Goal: Task Accomplishment & Management: Complete application form

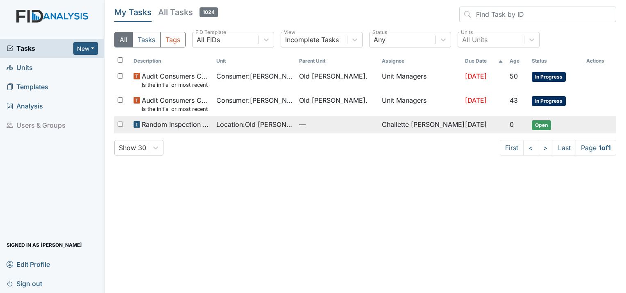
click at [144, 129] on span "Random Inspection for Evening" at bounding box center [176, 125] width 68 height 10
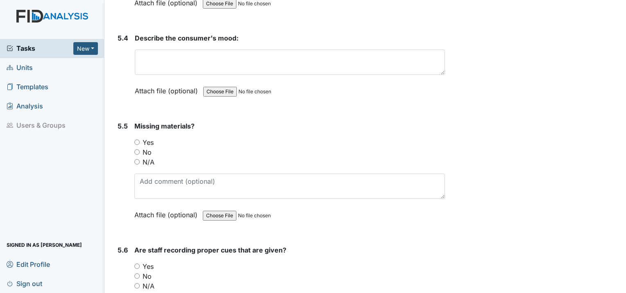
scroll to position [4589, 0]
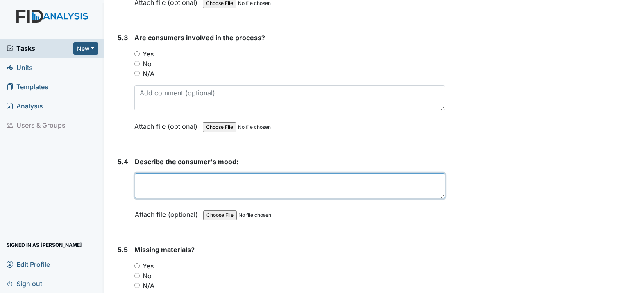
click at [176, 173] on textarea at bounding box center [290, 185] width 310 height 25
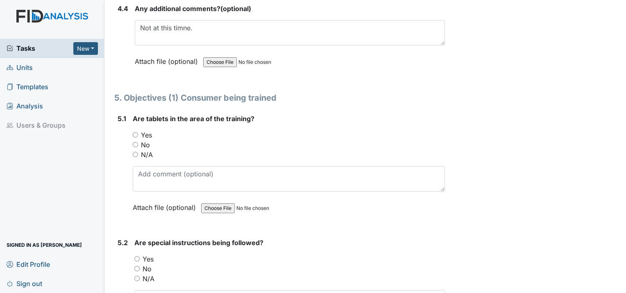
scroll to position [4261, 0]
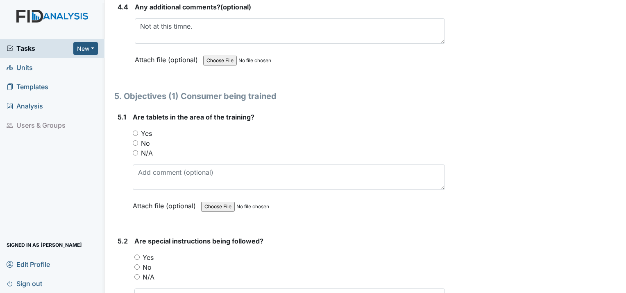
type textarea "N/A"
click at [135, 150] on input "N/A" at bounding box center [135, 152] width 5 height 5
radio input "true"
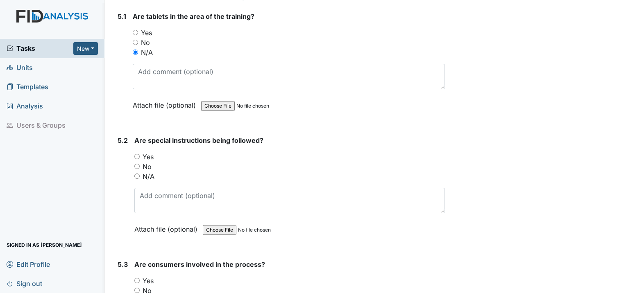
scroll to position [4384, 0]
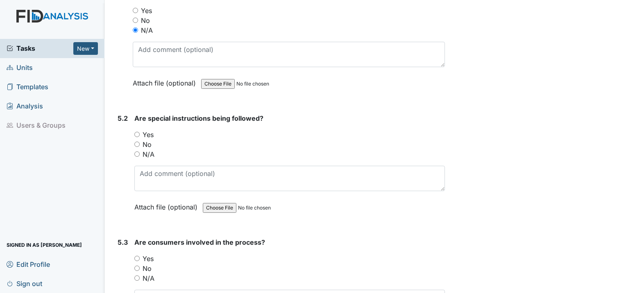
click at [136, 152] on input "N/A" at bounding box center [136, 154] width 5 height 5
radio input "true"
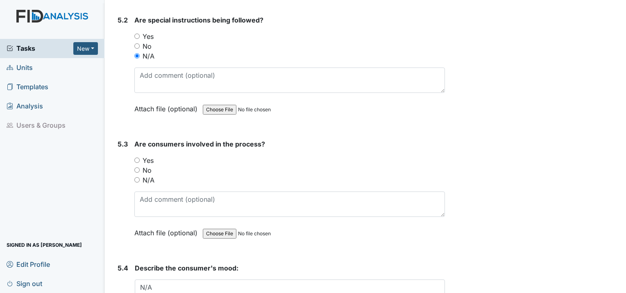
scroll to position [4507, 0]
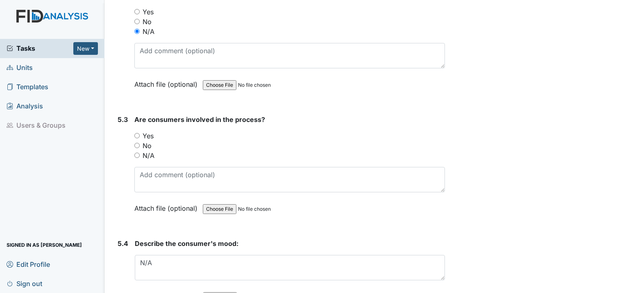
click at [136, 153] on input "N/A" at bounding box center [136, 155] width 5 height 5
radio input "true"
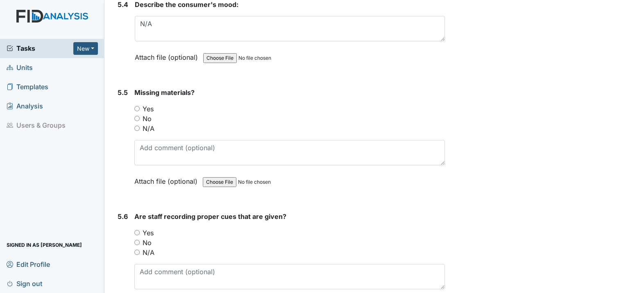
scroll to position [4753, 0]
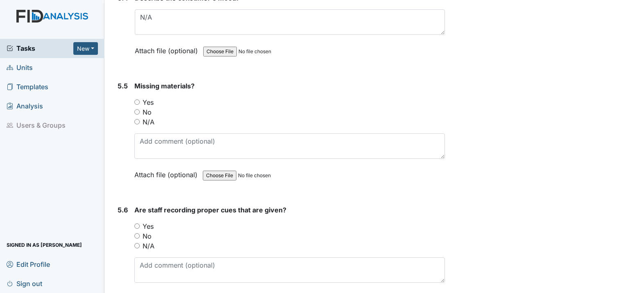
click at [136, 119] on input "N/A" at bounding box center [136, 121] width 5 height 5
radio input "true"
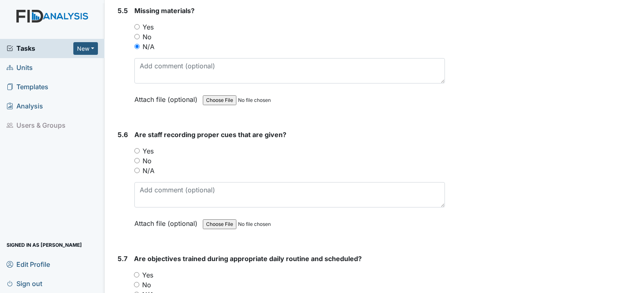
scroll to position [4876, 0]
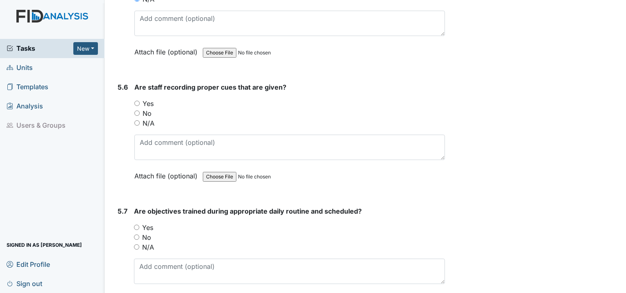
click at [134, 120] on input "N/A" at bounding box center [136, 122] width 5 height 5
radio input "true"
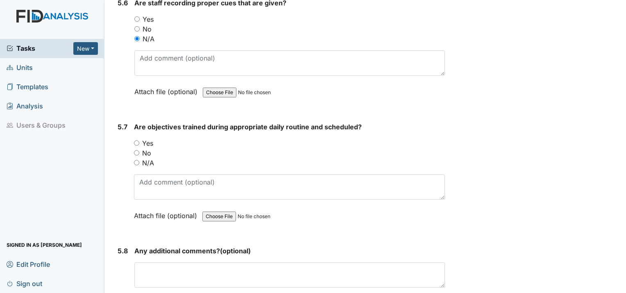
scroll to position [4999, 0]
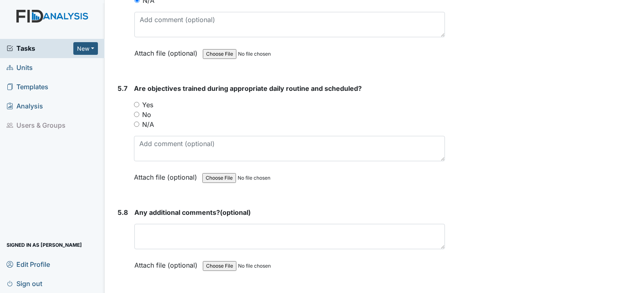
click at [138, 102] on input "Yes" at bounding box center [136, 104] width 5 height 5
radio input "true"
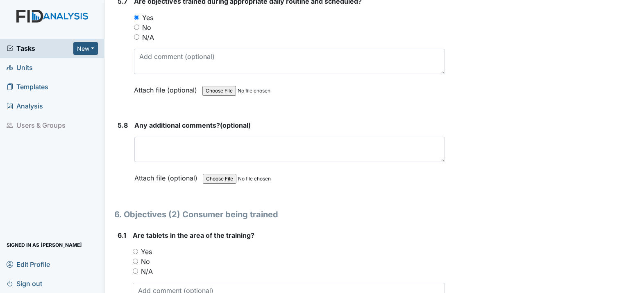
scroll to position [5122, 0]
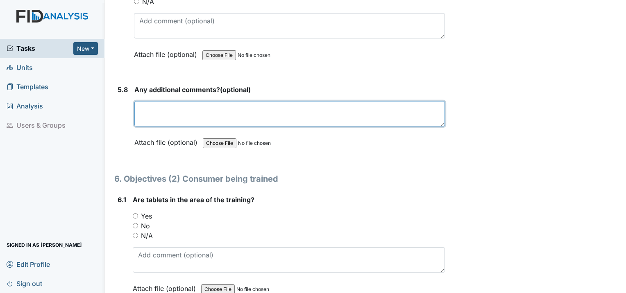
click at [203, 101] on textarea at bounding box center [289, 113] width 311 height 25
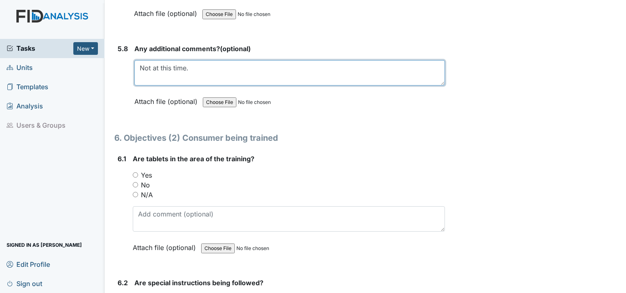
type textarea "Not at this time."
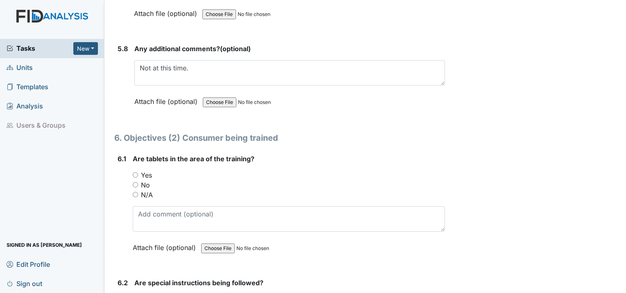
click at [135, 190] on div "N/A" at bounding box center [289, 195] width 312 height 10
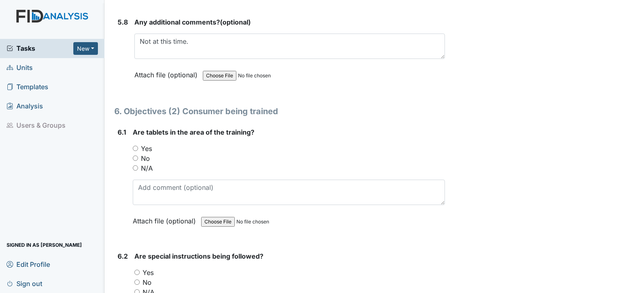
scroll to position [5204, 0]
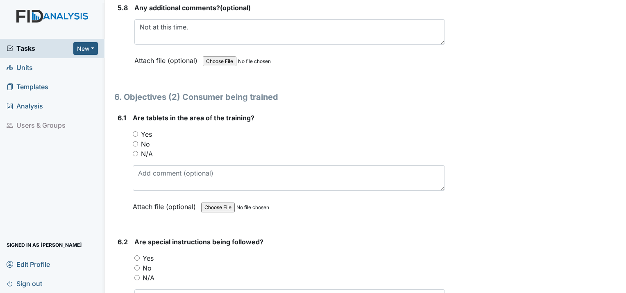
click at [131, 117] on div "6.1 Are tablets in the area of the training? You must select one of the below o…" at bounding box center [279, 168] width 331 height 111
click at [136, 151] on input "N/A" at bounding box center [135, 153] width 5 height 5
radio input "true"
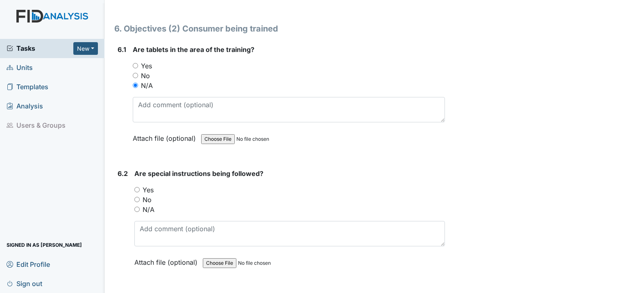
scroll to position [5327, 0]
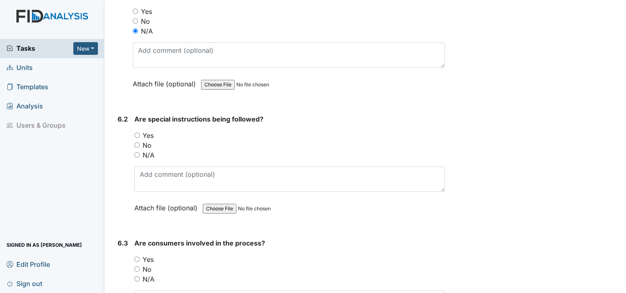
click at [137, 152] on input "N/A" at bounding box center [136, 154] width 5 height 5
radio input "true"
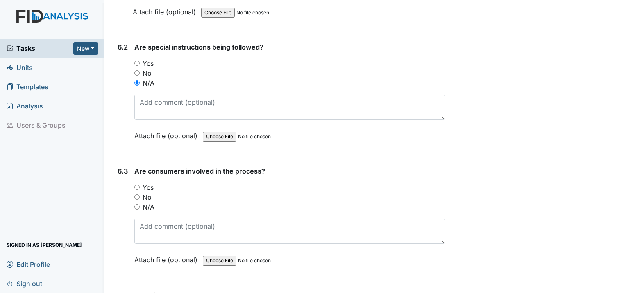
scroll to position [5409, 0]
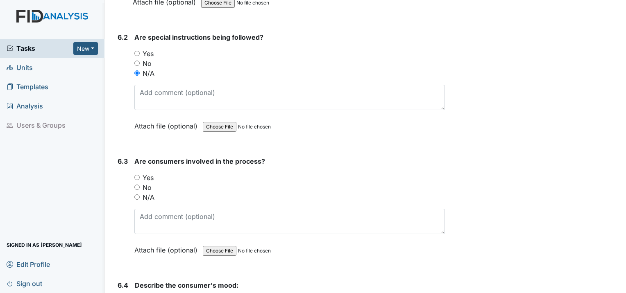
click at [136, 195] on input "N/A" at bounding box center [136, 197] width 5 height 5
radio input "true"
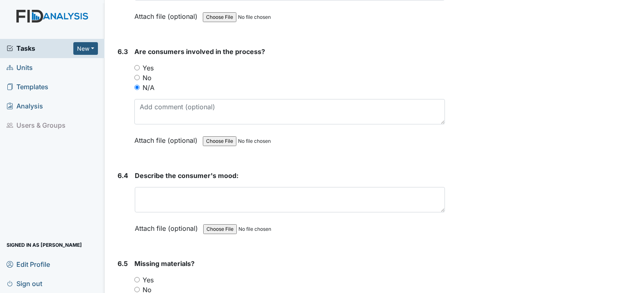
scroll to position [5532, 0]
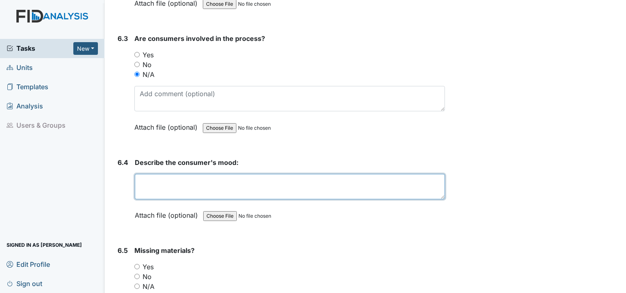
click at [181, 174] on textarea at bounding box center [290, 186] width 310 height 25
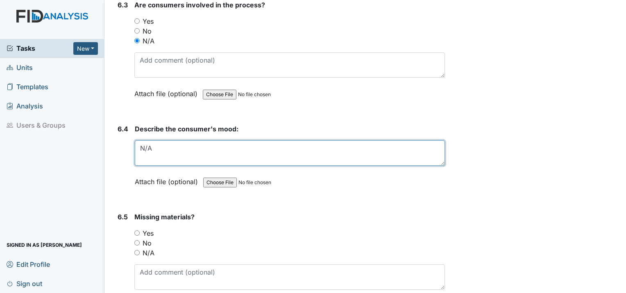
scroll to position [5613, 0]
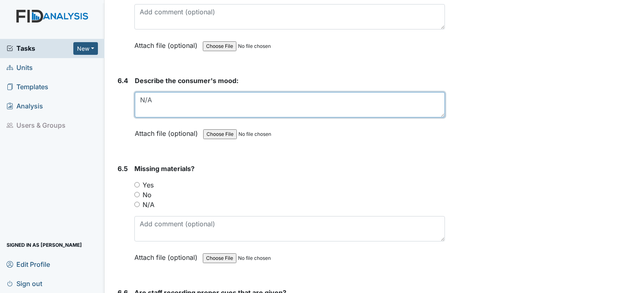
type textarea "N/A"
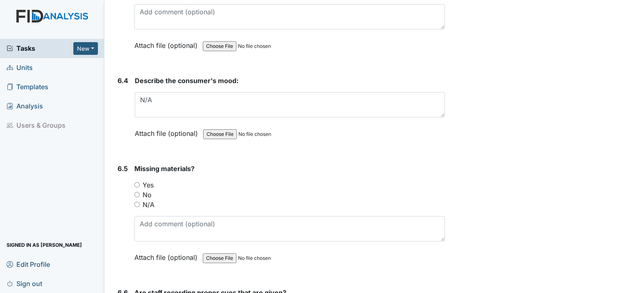
click at [134, 200] on div "N/A" at bounding box center [289, 205] width 311 height 10
click at [138, 202] on input "N/A" at bounding box center [136, 204] width 5 height 5
radio input "true"
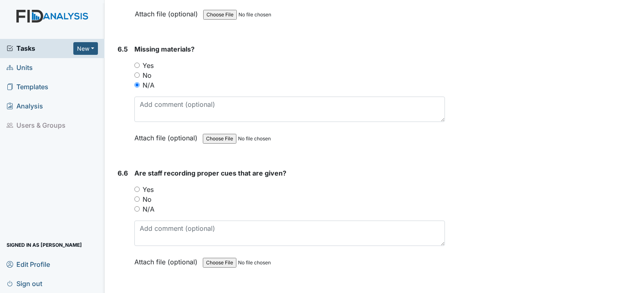
scroll to position [5736, 0]
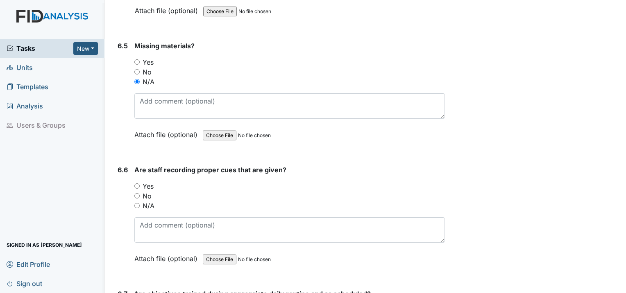
click at [137, 203] on input "N/A" at bounding box center [136, 205] width 5 height 5
radio input "true"
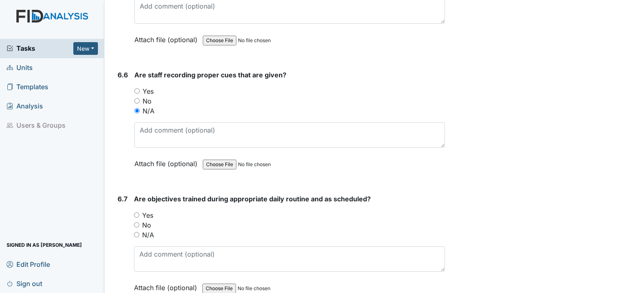
scroll to position [5859, 0]
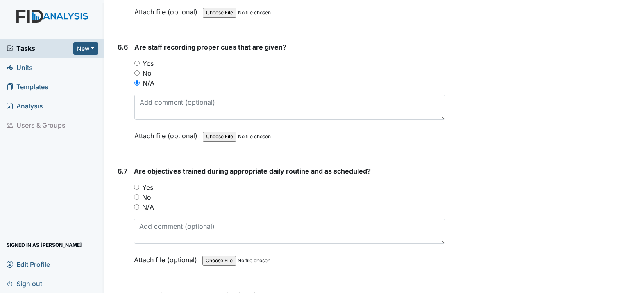
click at [137, 185] on input "Yes" at bounding box center [136, 187] width 5 height 5
radio input "true"
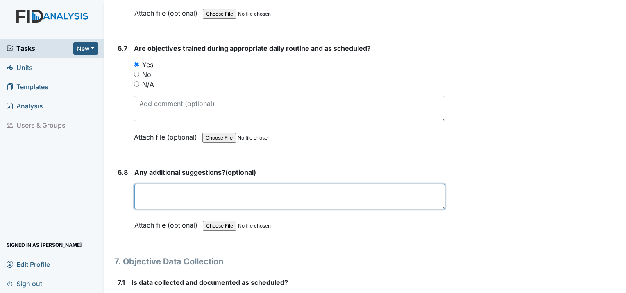
click at [157, 184] on textarea at bounding box center [289, 196] width 311 height 25
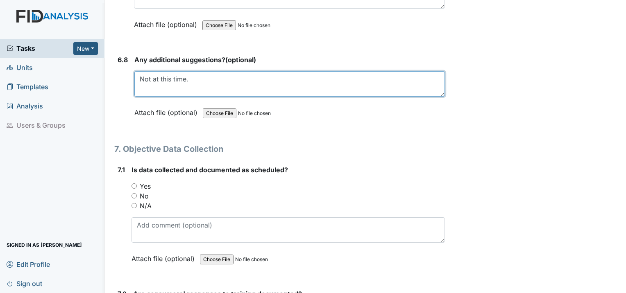
scroll to position [6105, 0]
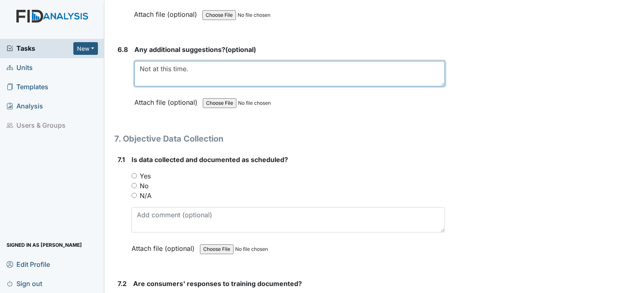
type textarea "Not at this time."
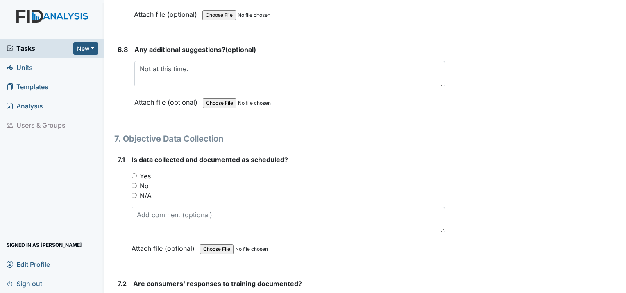
click at [135, 173] on input "Yes" at bounding box center [134, 175] width 5 height 5
radio input "true"
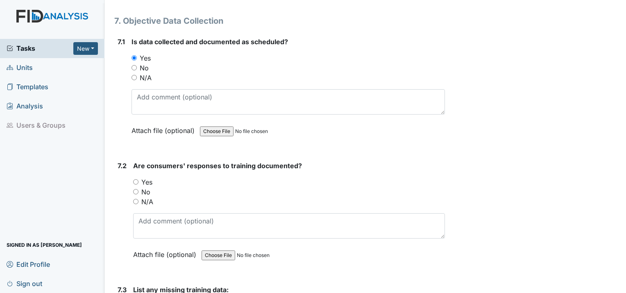
scroll to position [6228, 0]
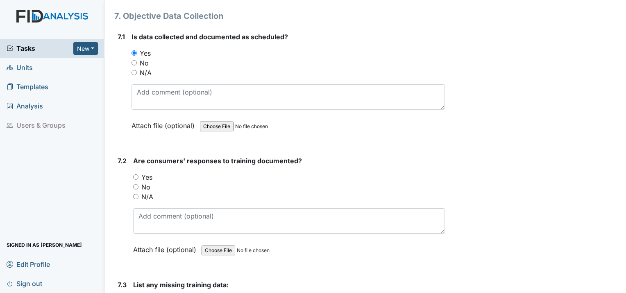
click at [138, 194] on input "N/A" at bounding box center [135, 196] width 5 height 5
radio input "true"
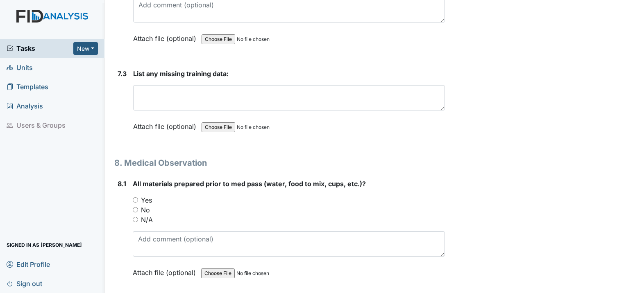
scroll to position [6440, 0]
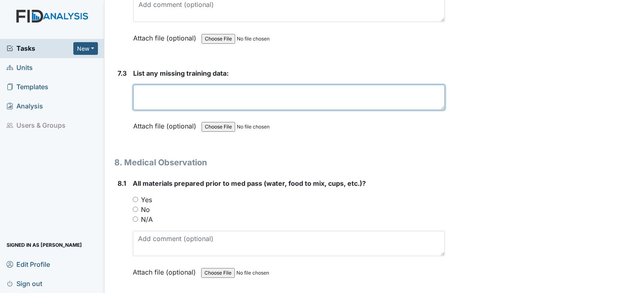
click at [243, 85] on textarea at bounding box center [289, 97] width 312 height 25
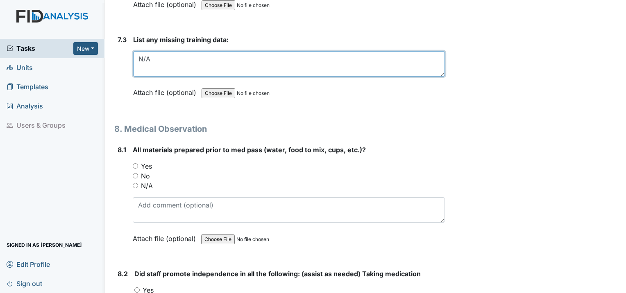
scroll to position [6522, 0]
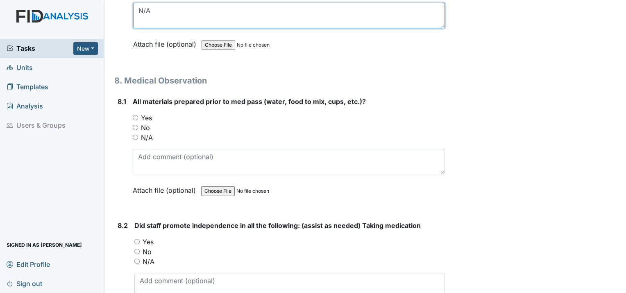
type textarea "N/A"
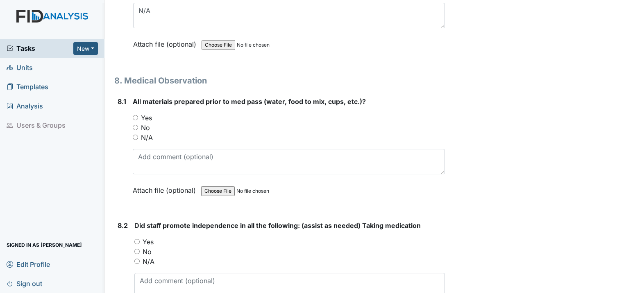
click at [135, 115] on input "Yes" at bounding box center [135, 117] width 5 height 5
radio input "true"
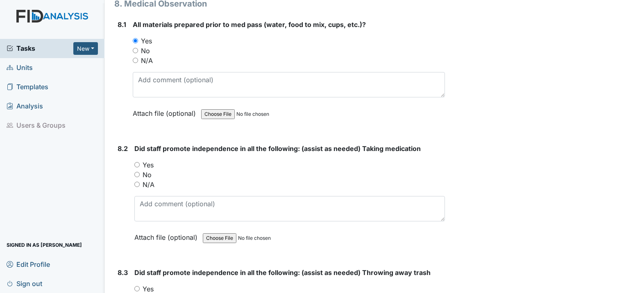
scroll to position [6604, 0]
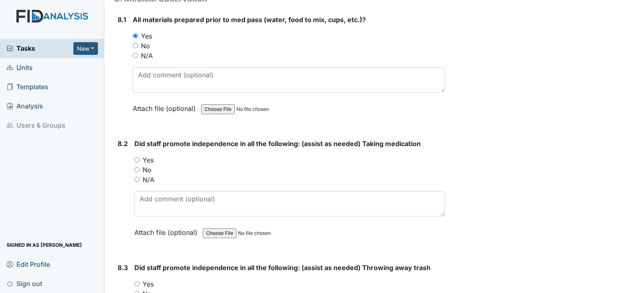
click at [136, 157] on input "Yes" at bounding box center [136, 159] width 5 height 5
radio input "true"
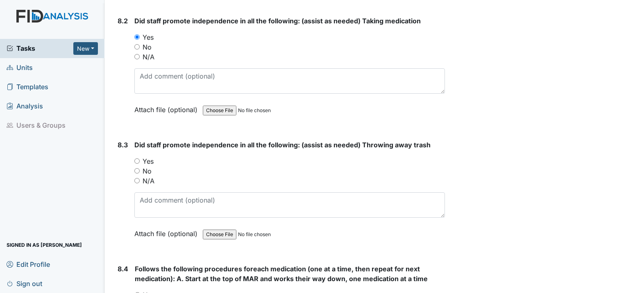
click at [138, 159] on input "Yes" at bounding box center [136, 161] width 5 height 5
radio input "true"
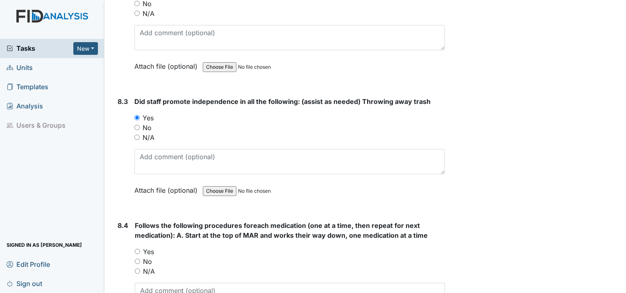
scroll to position [6850, 0]
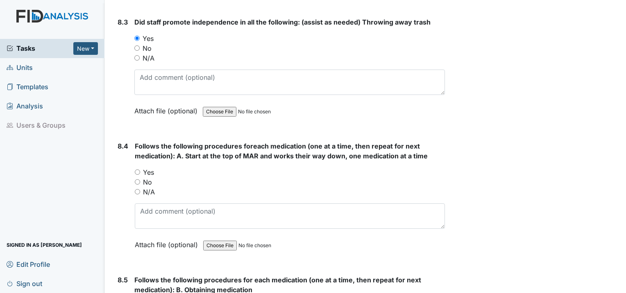
click at [136, 170] on input "Yes" at bounding box center [137, 172] width 5 height 5
radio input "true"
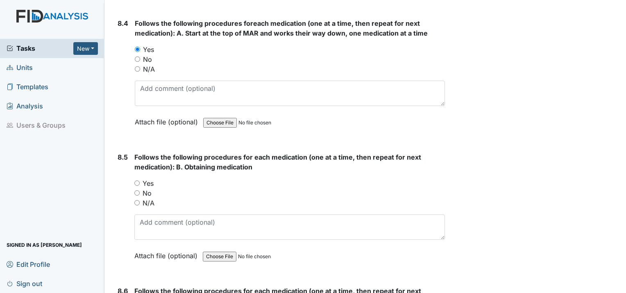
click at [139, 181] on input "Yes" at bounding box center [136, 183] width 5 height 5
radio input "true"
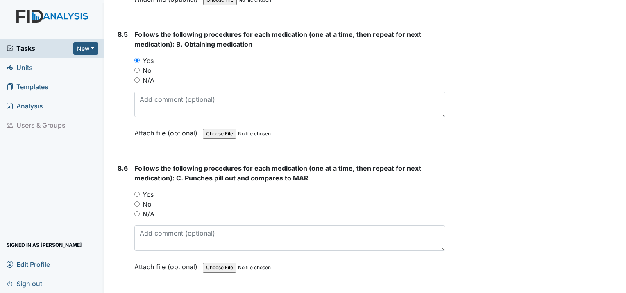
click at [138, 192] on input "Yes" at bounding box center [136, 194] width 5 height 5
radio input "true"
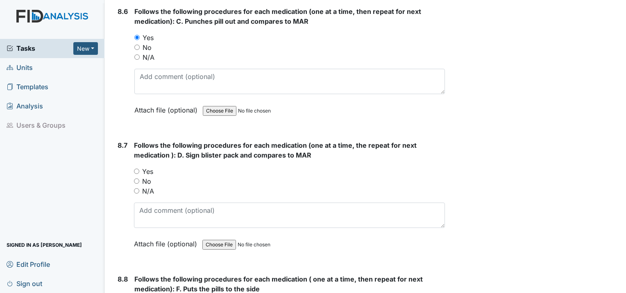
scroll to position [7259, 0]
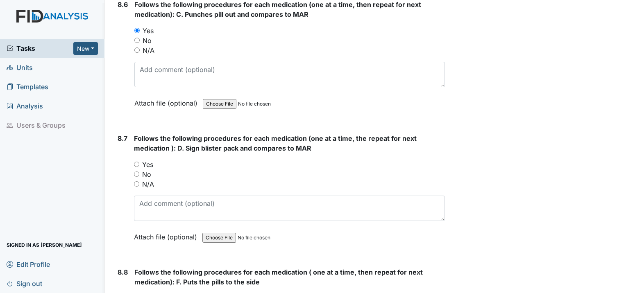
drag, startPoint x: 137, startPoint y: 115, endPoint x: 137, endPoint y: 121, distance: 5.7
click at [137, 160] on div "Yes" at bounding box center [289, 165] width 311 height 10
click at [137, 162] on input "Yes" at bounding box center [136, 164] width 5 height 5
radio input "true"
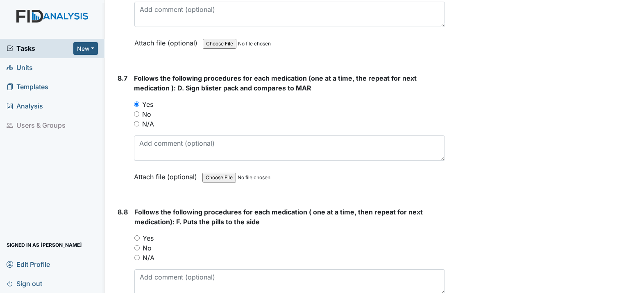
scroll to position [7382, 0]
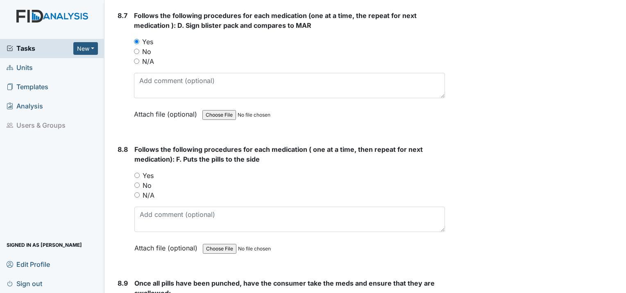
click at [137, 171] on div "Yes" at bounding box center [289, 176] width 311 height 10
click at [142, 171] on div "Yes" at bounding box center [289, 176] width 311 height 10
click at [138, 173] on input "Yes" at bounding box center [136, 175] width 5 height 5
radio input "true"
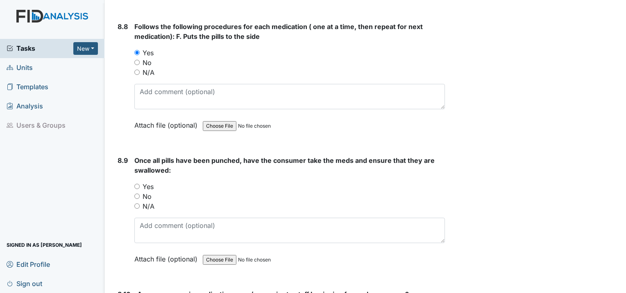
click at [136, 184] on input "Yes" at bounding box center [136, 186] width 5 height 5
radio input "true"
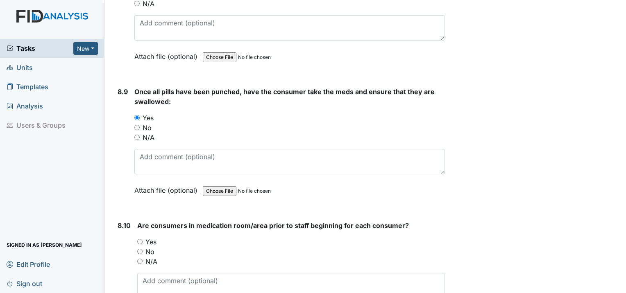
scroll to position [7669, 0]
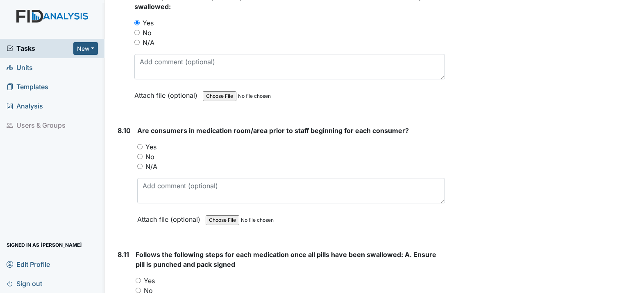
click at [138, 144] on input "Yes" at bounding box center [139, 146] width 5 height 5
radio input "true"
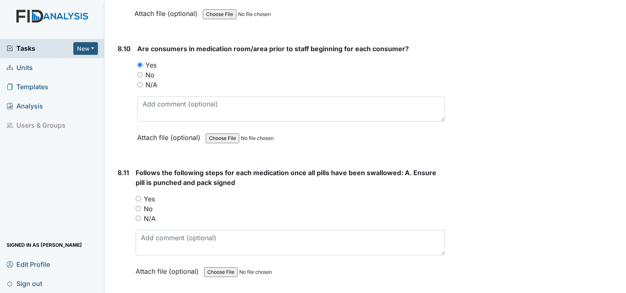
click at [140, 196] on input "Yes" at bounding box center [138, 198] width 5 height 5
radio input "true"
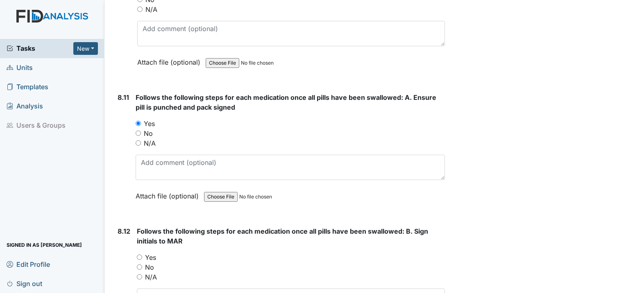
scroll to position [7874, 0]
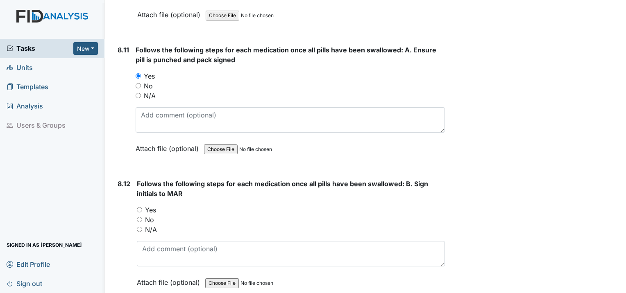
click at [137, 207] on input "Yes" at bounding box center [139, 209] width 5 height 5
radio input "true"
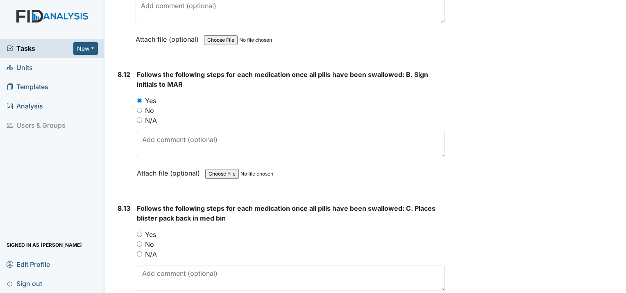
scroll to position [8038, 0]
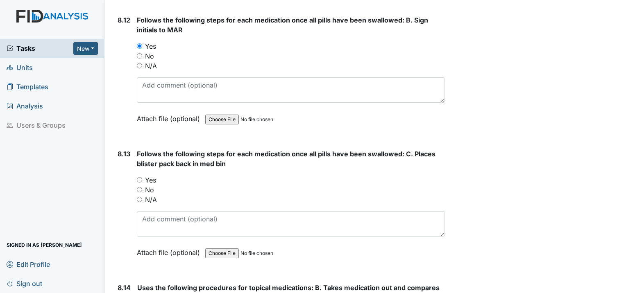
click at [141, 177] on input "Yes" at bounding box center [139, 179] width 5 height 5
radio input "true"
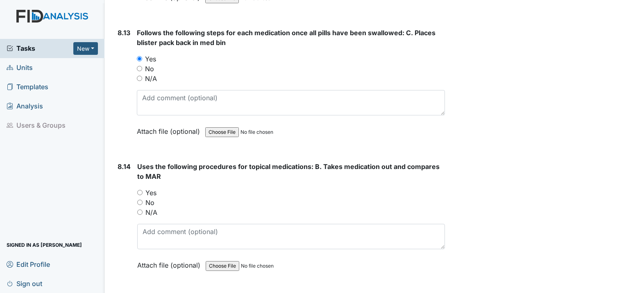
scroll to position [8161, 0]
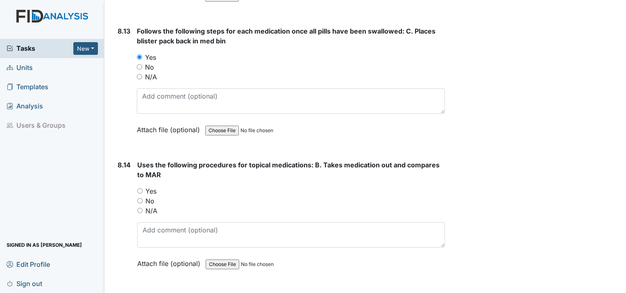
click at [139, 188] on input "Yes" at bounding box center [139, 190] width 5 height 5
radio input "true"
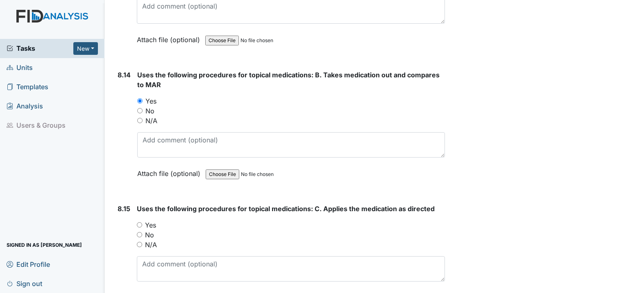
scroll to position [8325, 0]
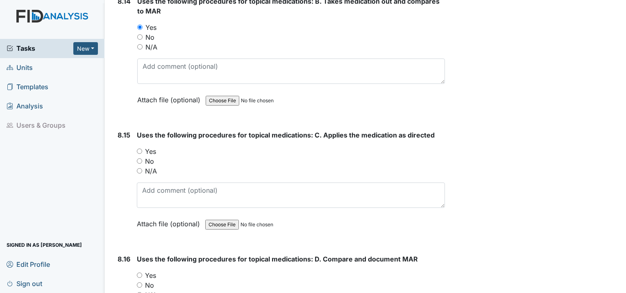
click at [141, 149] on input "Yes" at bounding box center [139, 151] width 5 height 5
radio input "true"
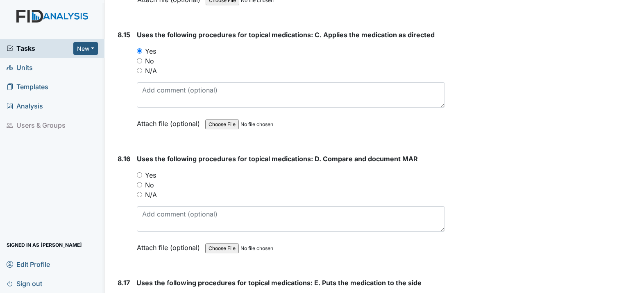
scroll to position [8448, 0]
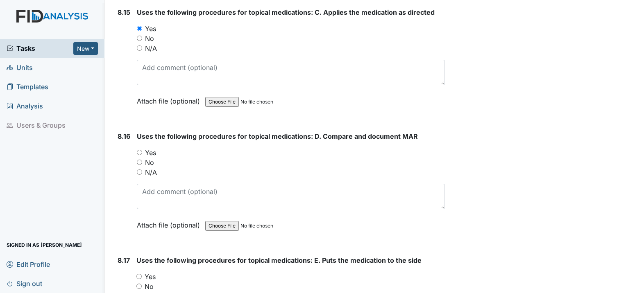
click at [141, 158] on div "No" at bounding box center [291, 163] width 308 height 10
click at [140, 150] on input "Yes" at bounding box center [139, 152] width 5 height 5
radio input "true"
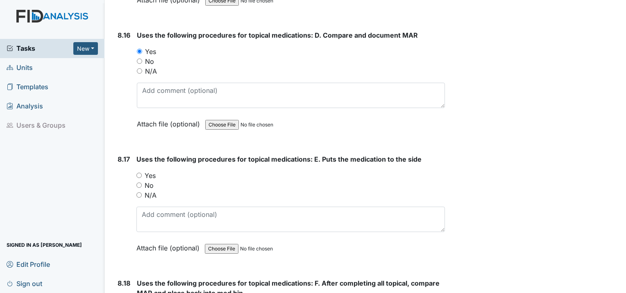
scroll to position [8571, 0]
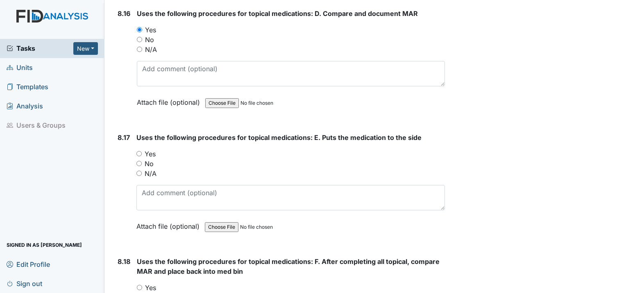
click at [139, 149] on div "Yes" at bounding box center [290, 154] width 309 height 10
click at [139, 151] on input "Yes" at bounding box center [138, 153] width 5 height 5
radio input "true"
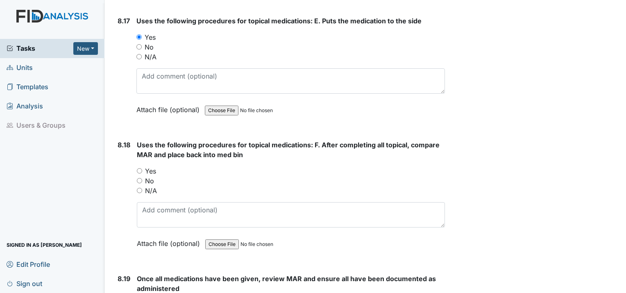
scroll to position [8694, 0]
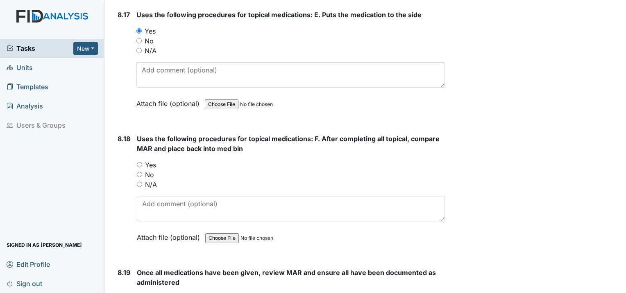
click at [139, 162] on input "Yes" at bounding box center [139, 164] width 5 height 5
radio input "true"
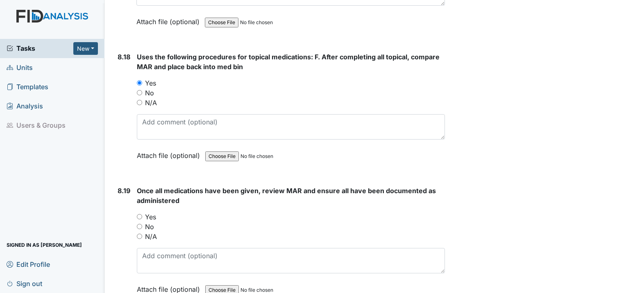
click at [141, 214] on input "Yes" at bounding box center [139, 216] width 5 height 5
radio input "true"
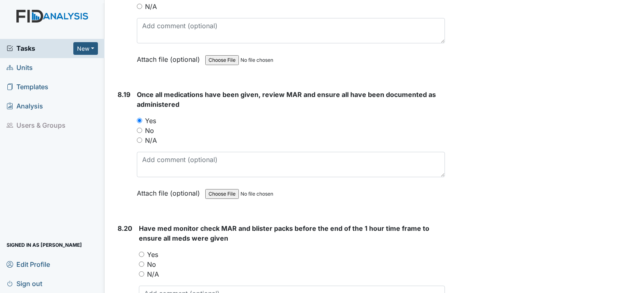
scroll to position [8898, 0]
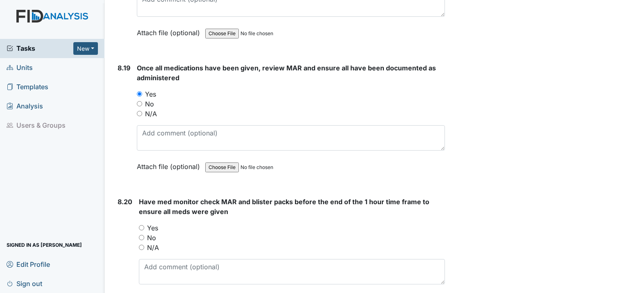
click at [140, 225] on input "Yes" at bounding box center [141, 227] width 5 height 5
radio input "true"
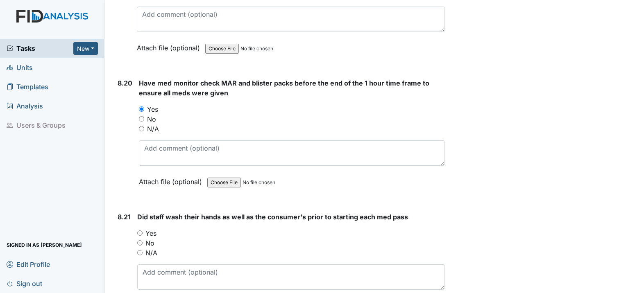
scroll to position [9021, 0]
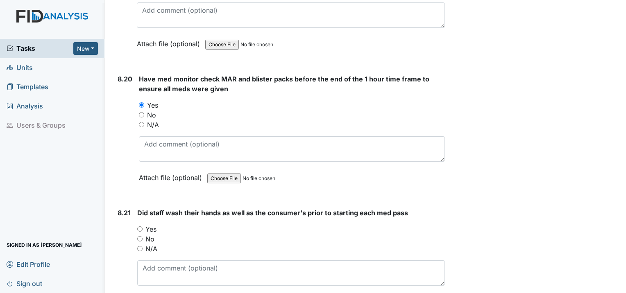
click at [141, 227] on input "Yes" at bounding box center [139, 229] width 5 height 5
radio input "true"
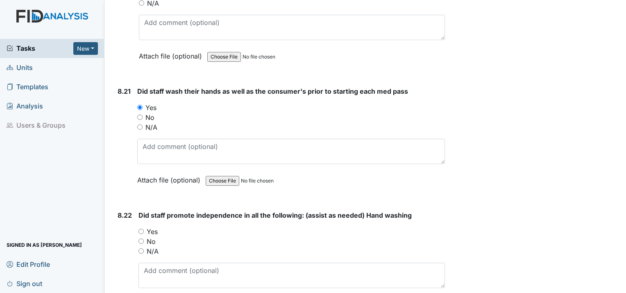
scroll to position [9144, 0]
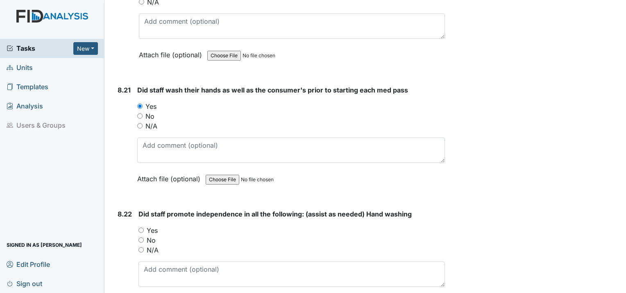
click at [143, 226] on div "Yes" at bounding box center [291, 231] width 306 height 10
click at [143, 228] on input "Yes" at bounding box center [140, 230] width 5 height 5
radio input "true"
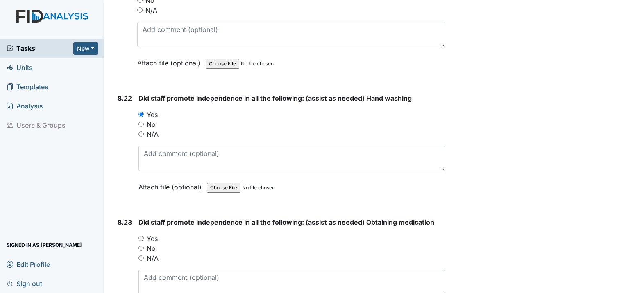
scroll to position [9267, 0]
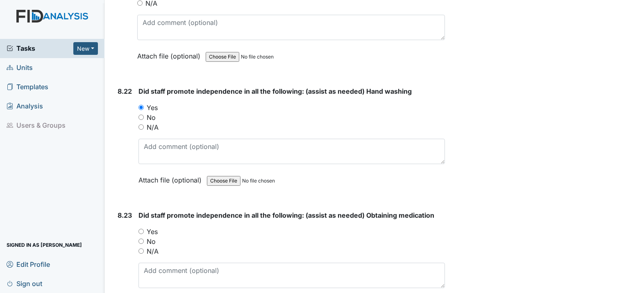
click at [141, 229] on input "Yes" at bounding box center [140, 231] width 5 height 5
radio input "true"
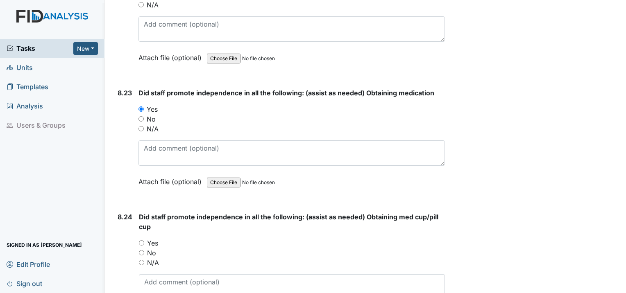
scroll to position [9390, 0]
click at [139, 240] on input "Yes" at bounding box center [141, 242] width 5 height 5
radio input "true"
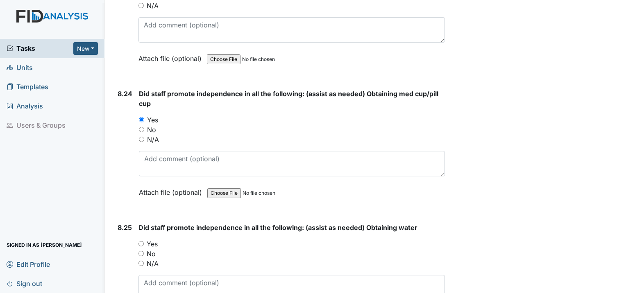
click at [139, 239] on div "Yes" at bounding box center [291, 244] width 306 height 10
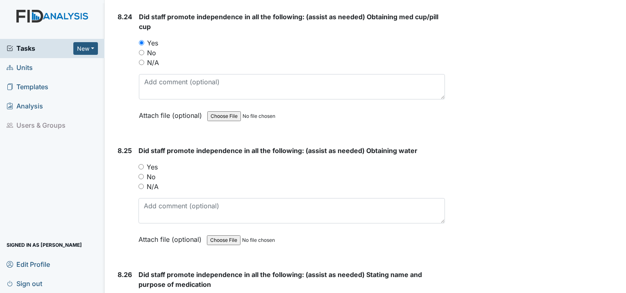
scroll to position [9595, 0]
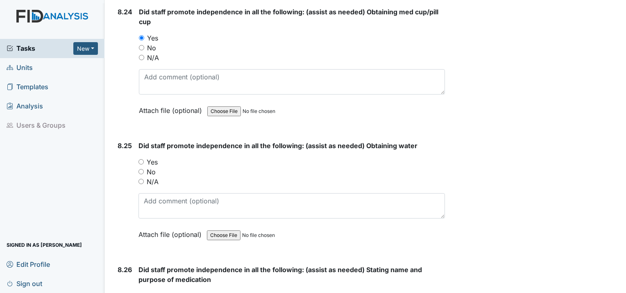
click at [141, 159] on input "Yes" at bounding box center [140, 161] width 5 height 5
radio input "true"
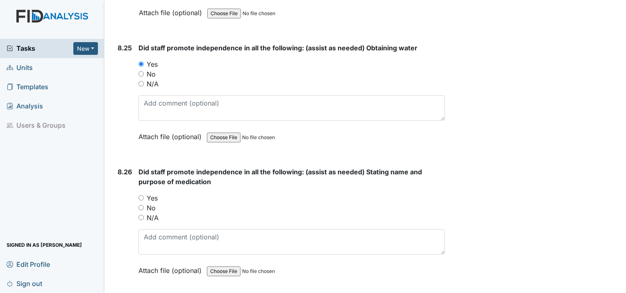
scroll to position [9718, 0]
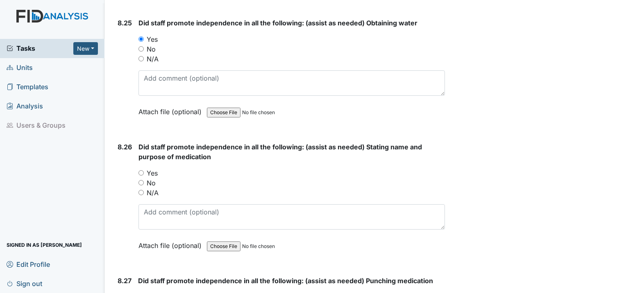
click at [143, 170] on input "Yes" at bounding box center [140, 172] width 5 height 5
radio input "true"
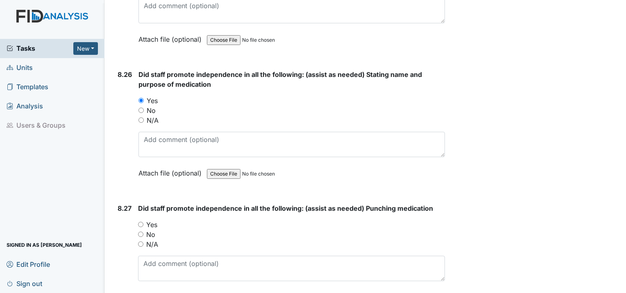
scroll to position [9800, 0]
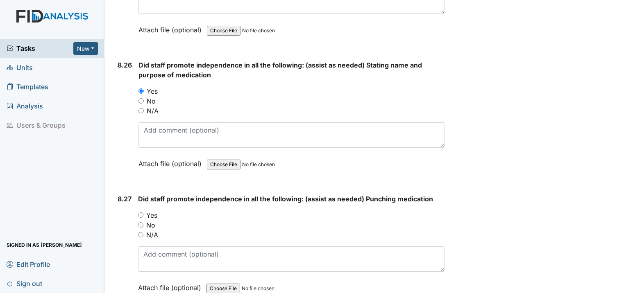
click at [140, 213] on input "Yes" at bounding box center [140, 215] width 5 height 5
radio input "true"
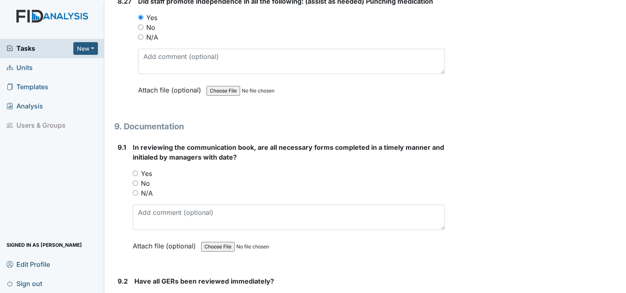
scroll to position [10005, 0]
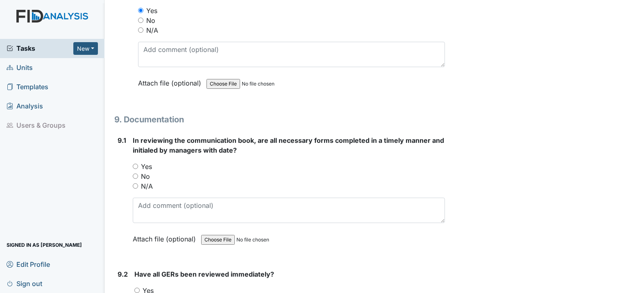
click at [134, 162] on div "Yes" at bounding box center [289, 167] width 312 height 10
click at [134, 164] on input "Yes" at bounding box center [135, 166] width 5 height 5
radio input "true"
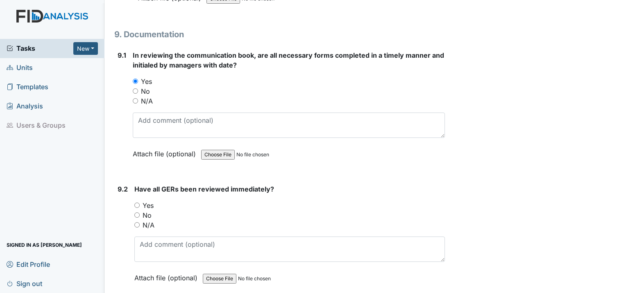
scroll to position [10128, 0]
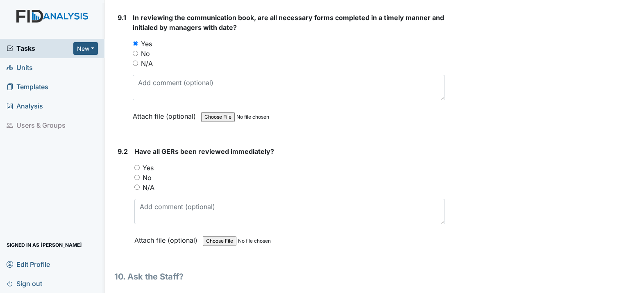
click at [135, 165] on input "Yes" at bounding box center [136, 167] width 5 height 5
radio input "true"
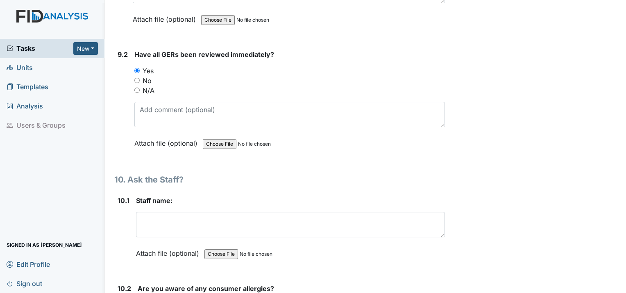
scroll to position [10251, 0]
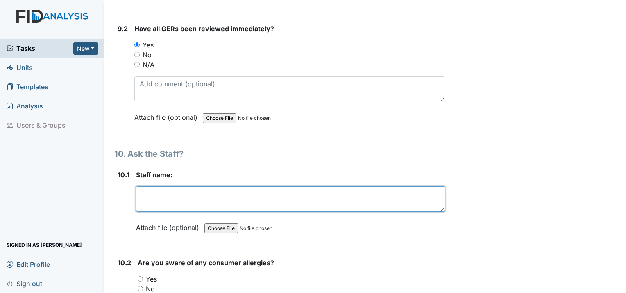
click at [161, 186] on textarea at bounding box center [290, 198] width 309 height 25
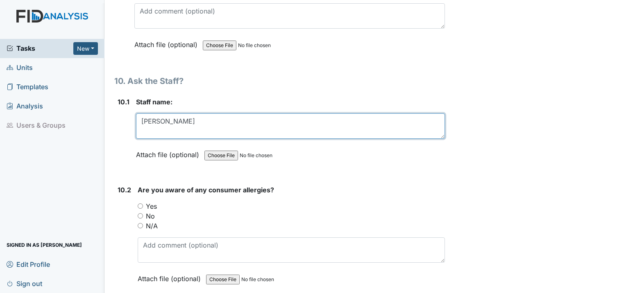
scroll to position [10333, 0]
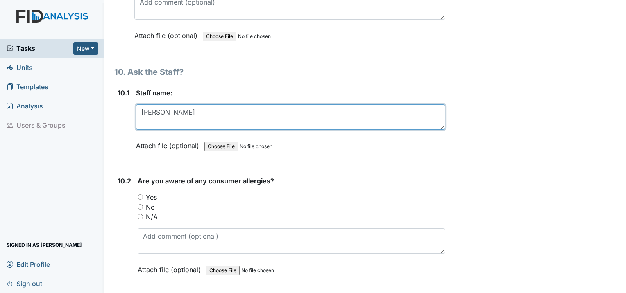
type textarea "Tiffany"
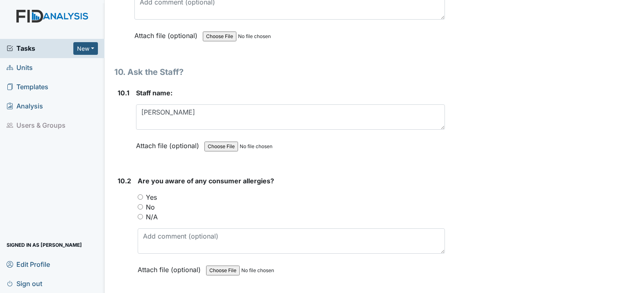
click at [141, 195] on input "Yes" at bounding box center [140, 197] width 5 height 5
radio input "true"
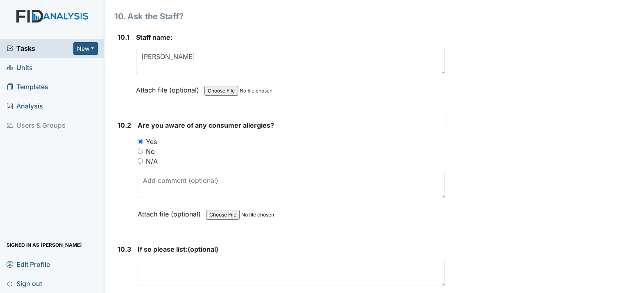
scroll to position [10414, 0]
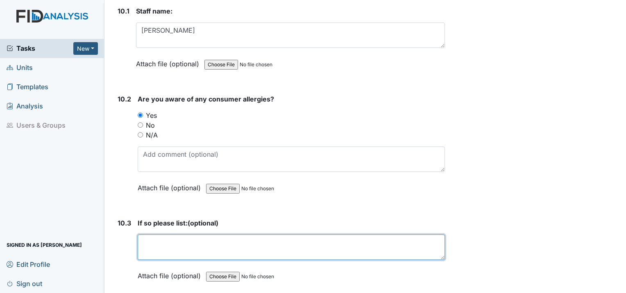
click at [166, 235] on textarea at bounding box center [291, 247] width 307 height 25
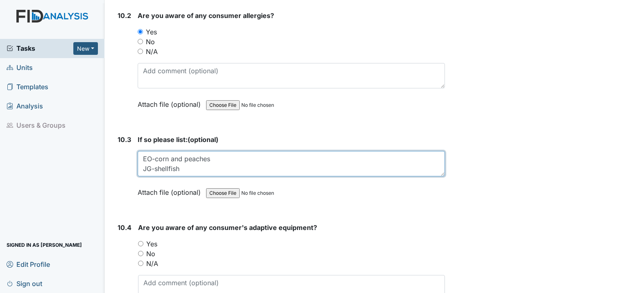
scroll to position [10537, 0]
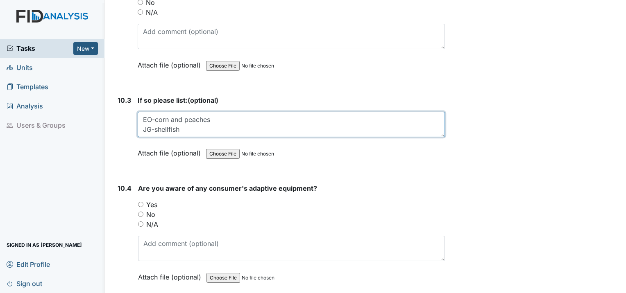
type textarea "EO-corn and peaches JG-shellfish"
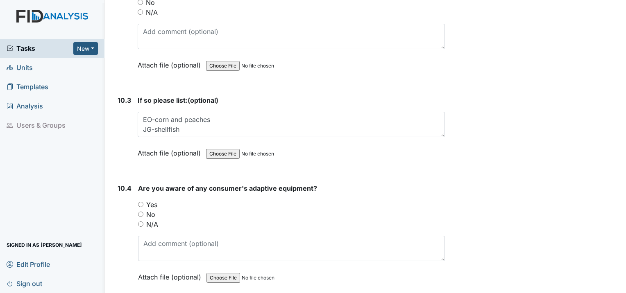
click at [141, 202] on input "Yes" at bounding box center [140, 204] width 5 height 5
radio input "true"
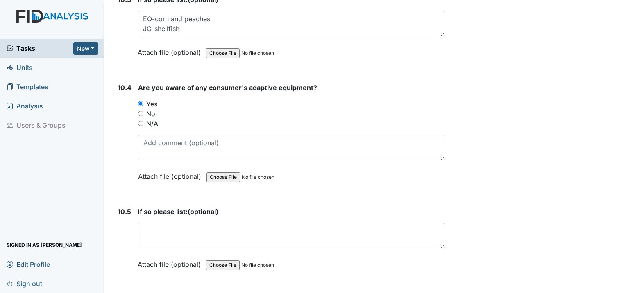
scroll to position [10660, 0]
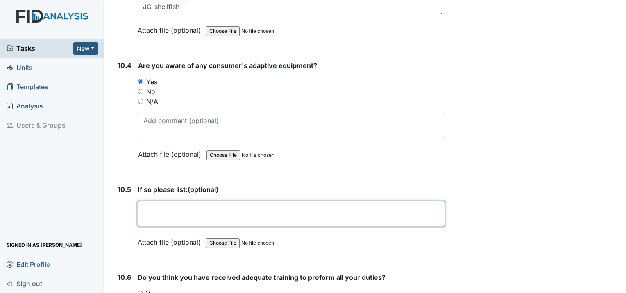
click at [176, 201] on textarea at bounding box center [291, 213] width 307 height 25
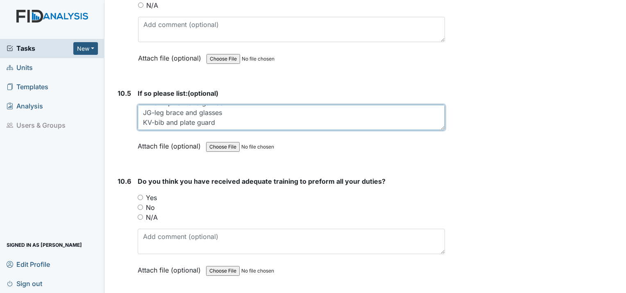
scroll to position [10783, 0]
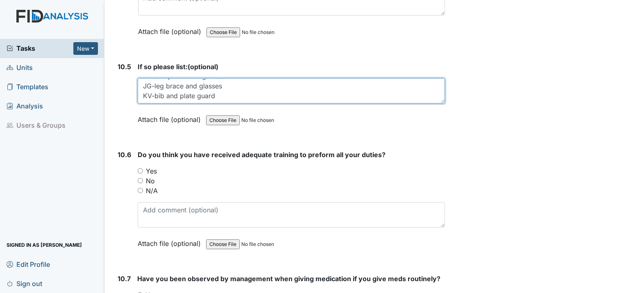
type textarea "TB-arm pillow and gait belt JG-leg brace and glasses KV-bib and plate guard"
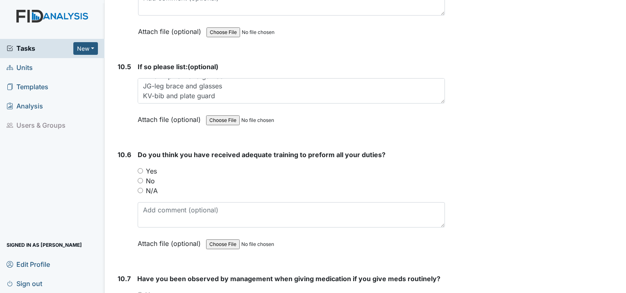
click at [141, 168] on input "Yes" at bounding box center [140, 170] width 5 height 5
radio input "true"
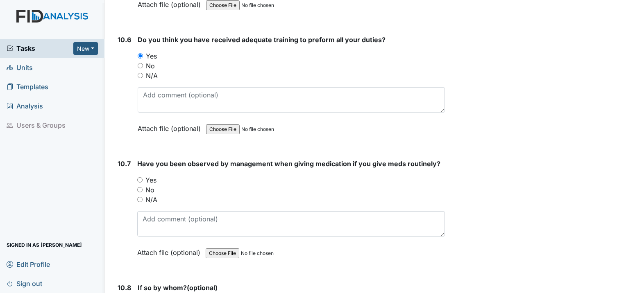
scroll to position [10906, 0]
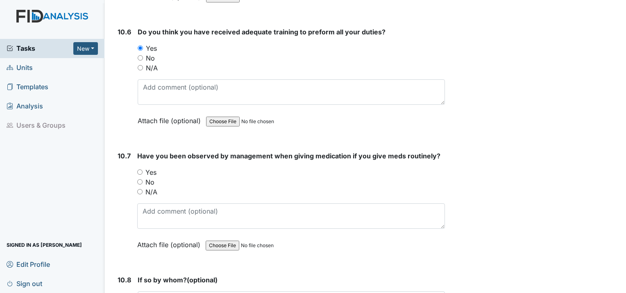
click at [143, 168] on div "Yes" at bounding box center [291, 173] width 308 height 10
click at [141, 170] on input "Yes" at bounding box center [139, 172] width 5 height 5
radio input "true"
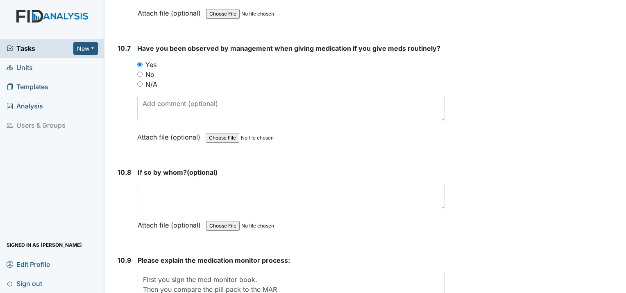
scroll to position [11029, 0]
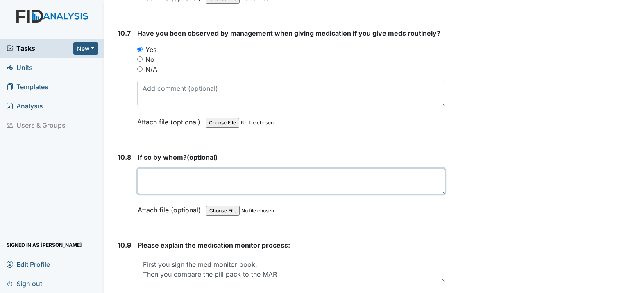
drag, startPoint x: 182, startPoint y: 115, endPoint x: 185, endPoint y: 118, distance: 4.4
click at [182, 169] on textarea at bounding box center [291, 181] width 307 height 25
type textarea "Nicole"
